Goal: Transaction & Acquisition: Purchase product/service

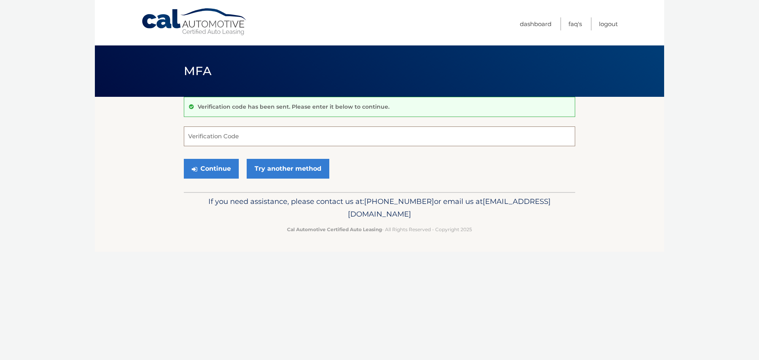
click at [224, 133] on input "Verification Code" at bounding box center [379, 136] width 391 height 20
type input "324078"
click at [211, 162] on button "Continue" at bounding box center [211, 169] width 55 height 20
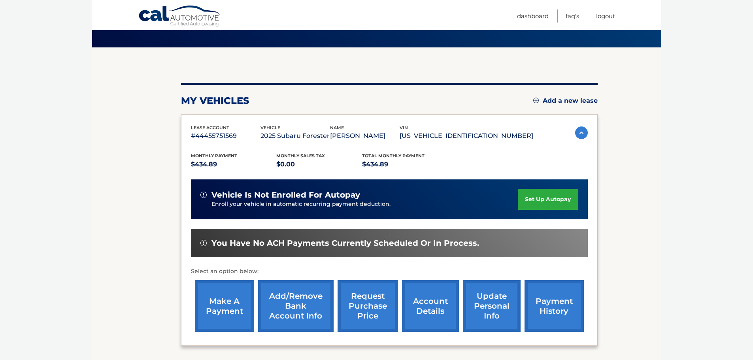
scroll to position [119, 0]
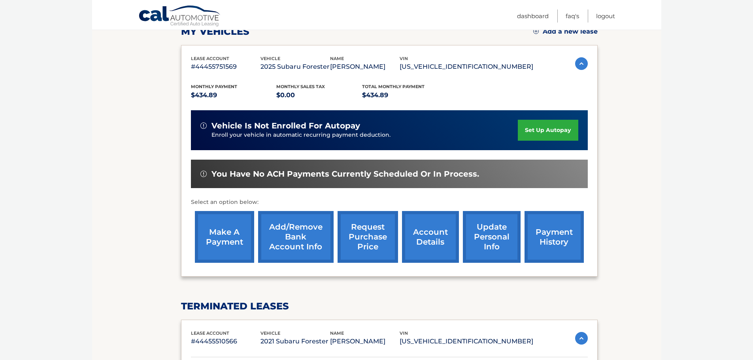
click at [222, 235] on link "make a payment" at bounding box center [224, 237] width 59 height 52
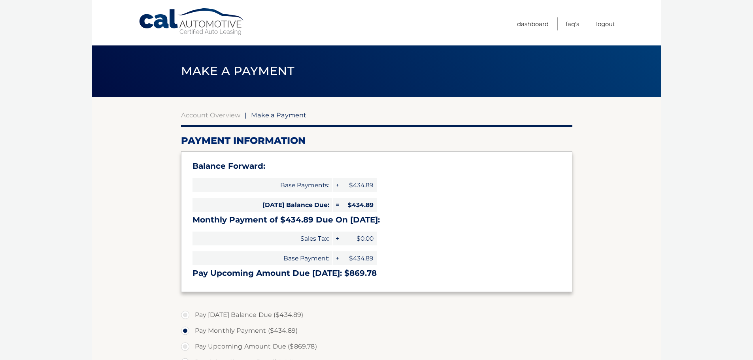
select select "ZjgwNTJkNWYtMTNlZi00MDAyLWJmY2ItMzg2ODJhNDJlYWQw"
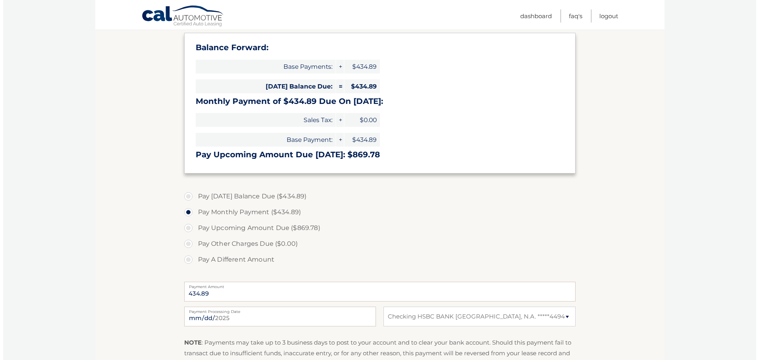
scroll to position [237, 0]
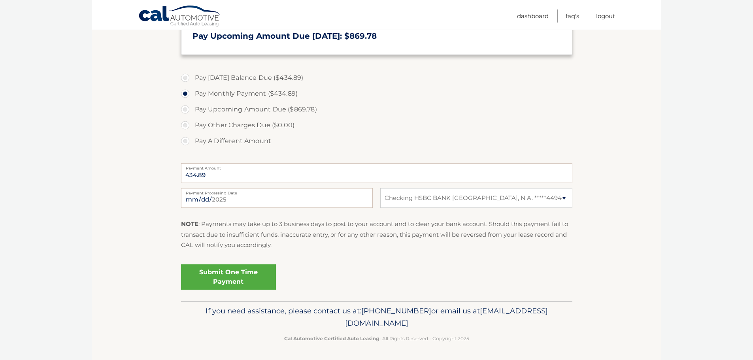
click at [239, 273] on link "Submit One Time Payment" at bounding box center [228, 276] width 95 height 25
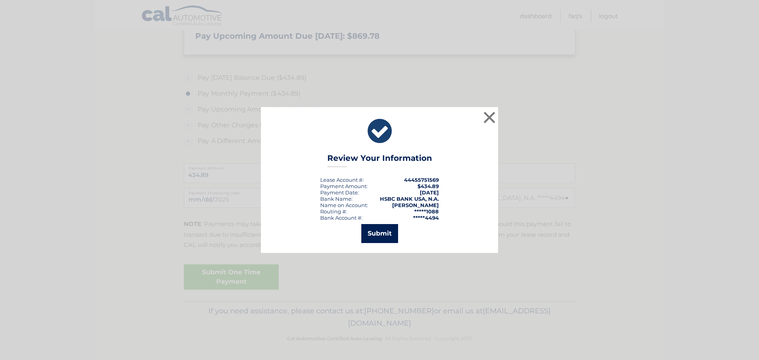
click at [379, 234] on button "Submit" at bounding box center [379, 233] width 37 height 19
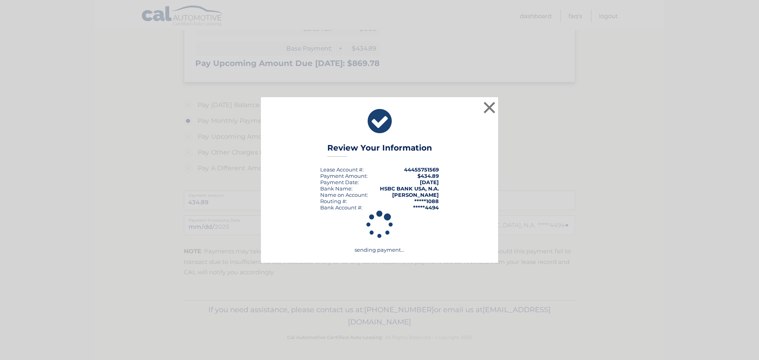
scroll to position [210, 0]
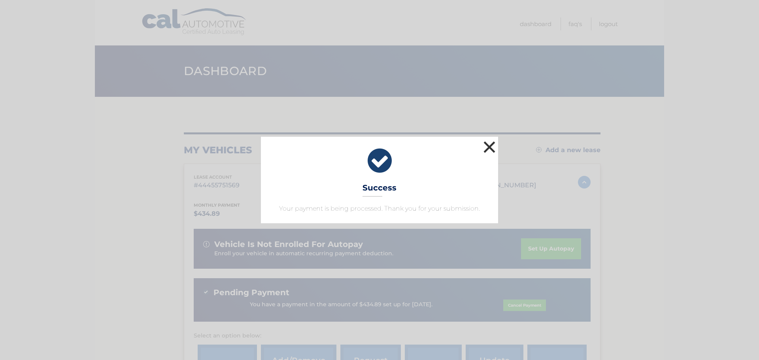
click at [486, 143] on button "×" at bounding box center [489, 147] width 16 height 16
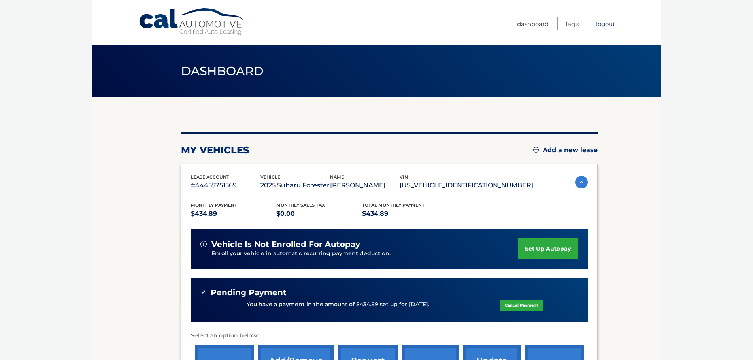
click at [605, 22] on link "Logout" at bounding box center [605, 23] width 19 height 13
